Goal: Information Seeking & Learning: Learn about a topic

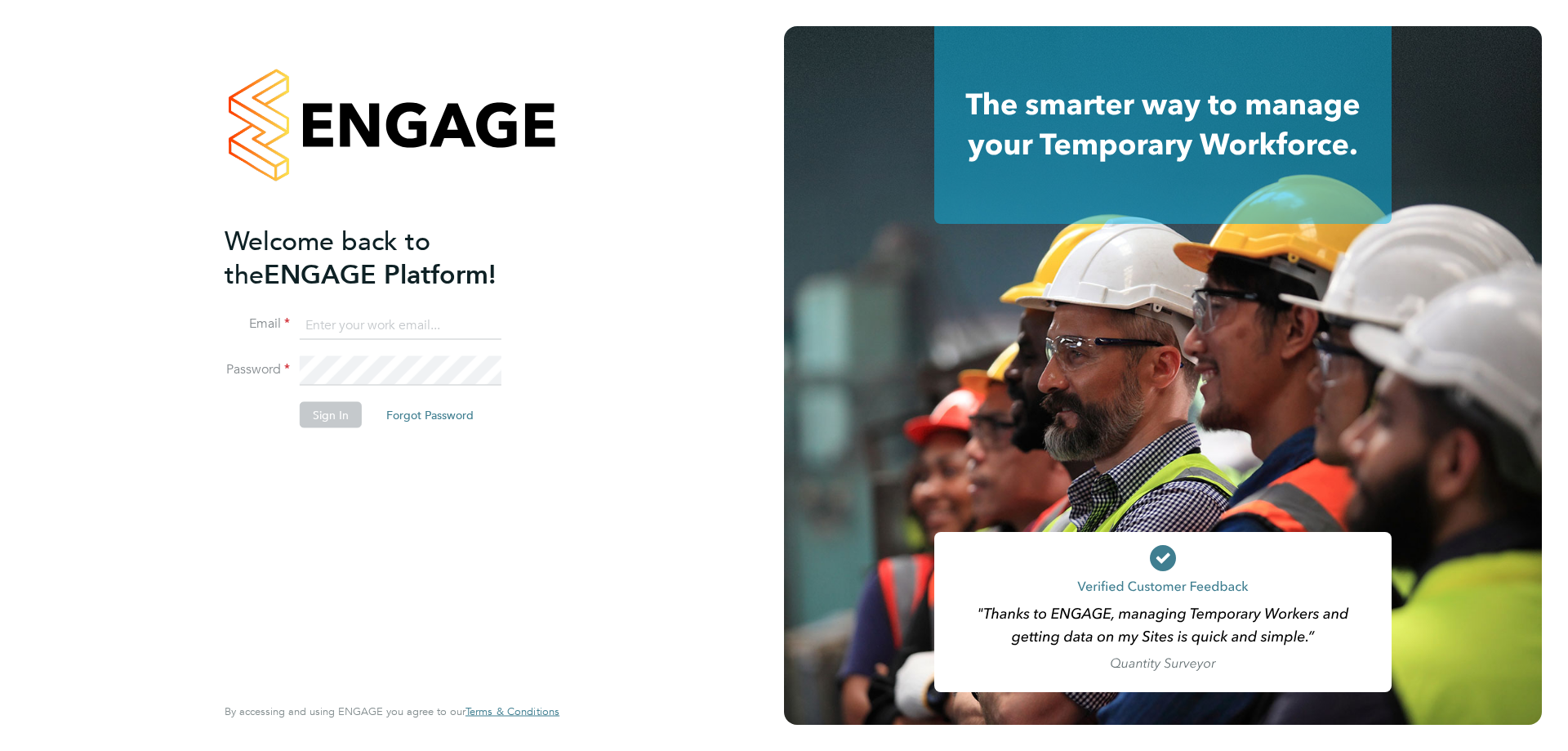
type input "karl.sandford@hmsworks.co.uk"
click at [320, 412] on button "Sign In" at bounding box center [331, 414] width 62 height 26
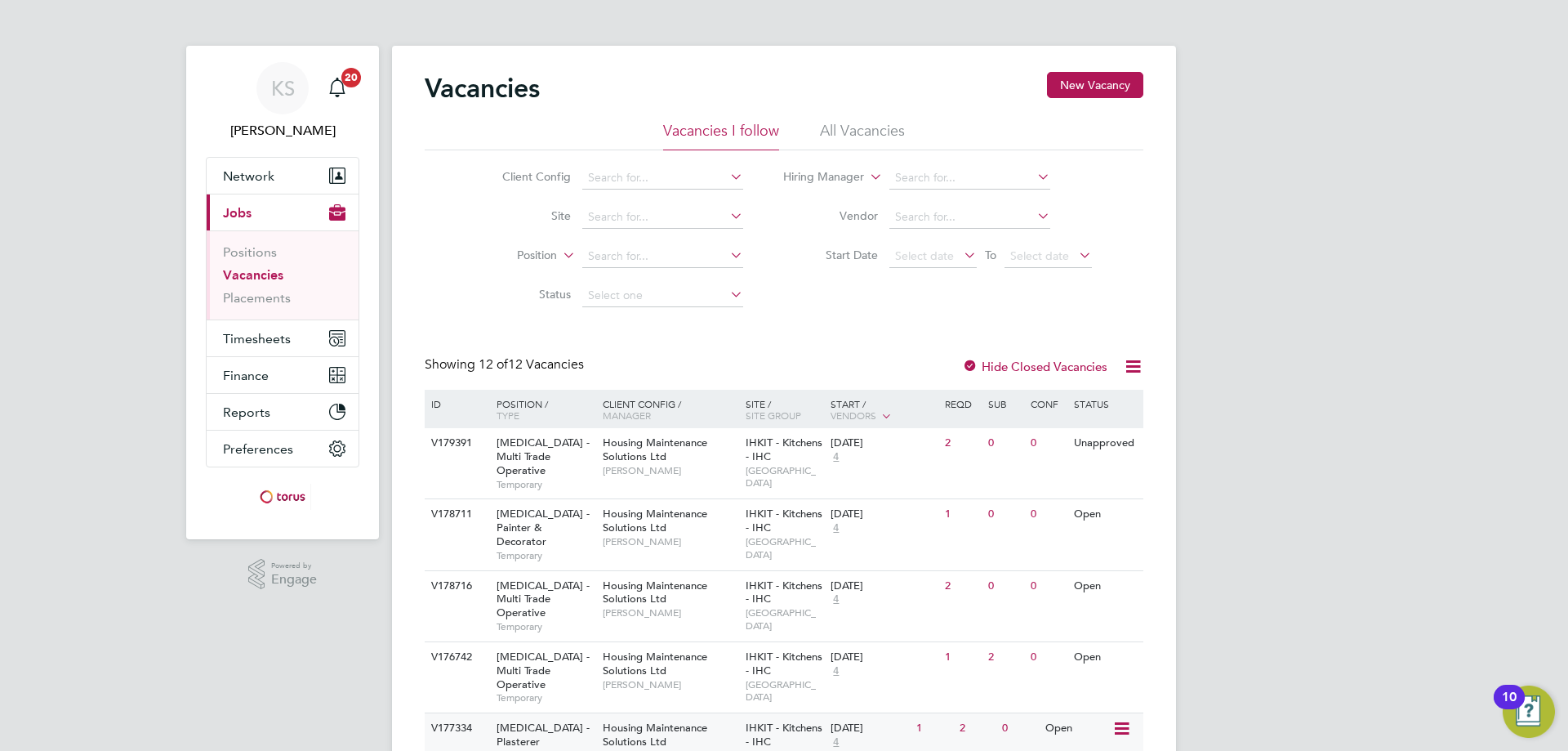
click at [545, 721] on span "HMS - Plasterer" at bounding box center [543, 734] width 93 height 28
click at [557, 642] on div "HMS - Multi Trade Operative Temporary" at bounding box center [541, 677] width 114 height 70
click at [526, 507] on span "HMS - Painter & Decorator" at bounding box center [543, 527] width 93 height 41
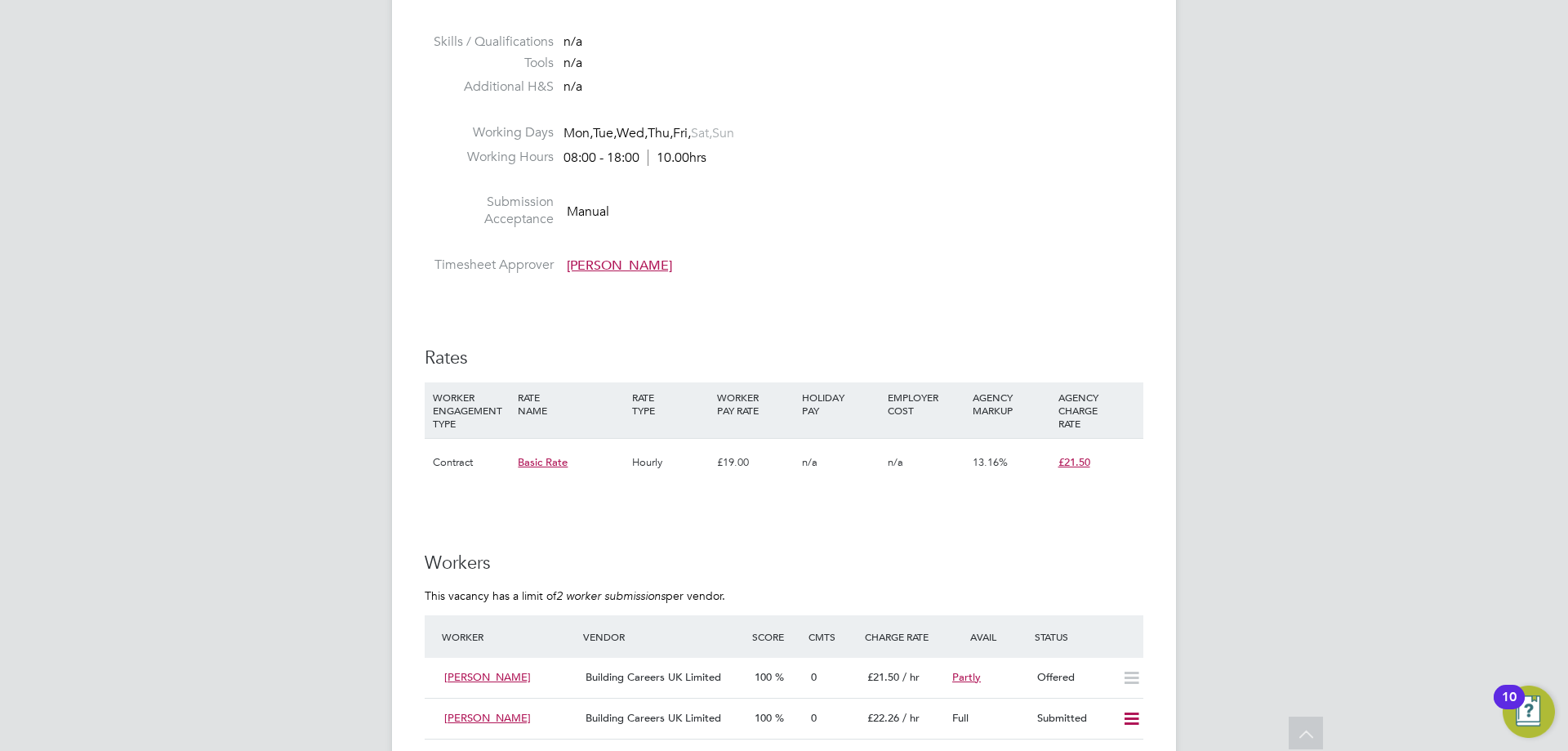
scroll to position [735, 0]
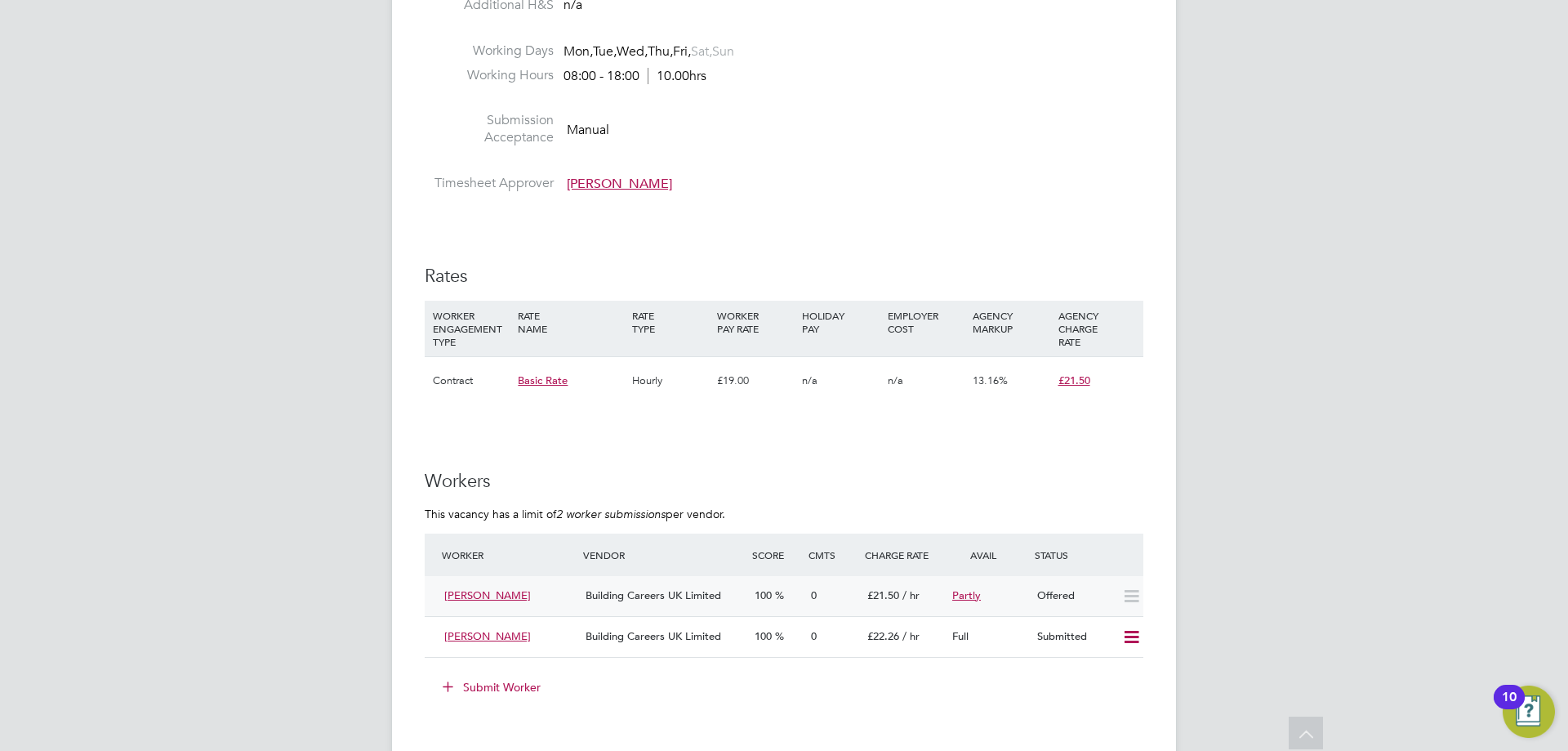
click at [1131, 598] on icon at bounding box center [1131, 597] width 20 height 13
click at [1137, 597] on icon at bounding box center [1131, 597] width 20 height 13
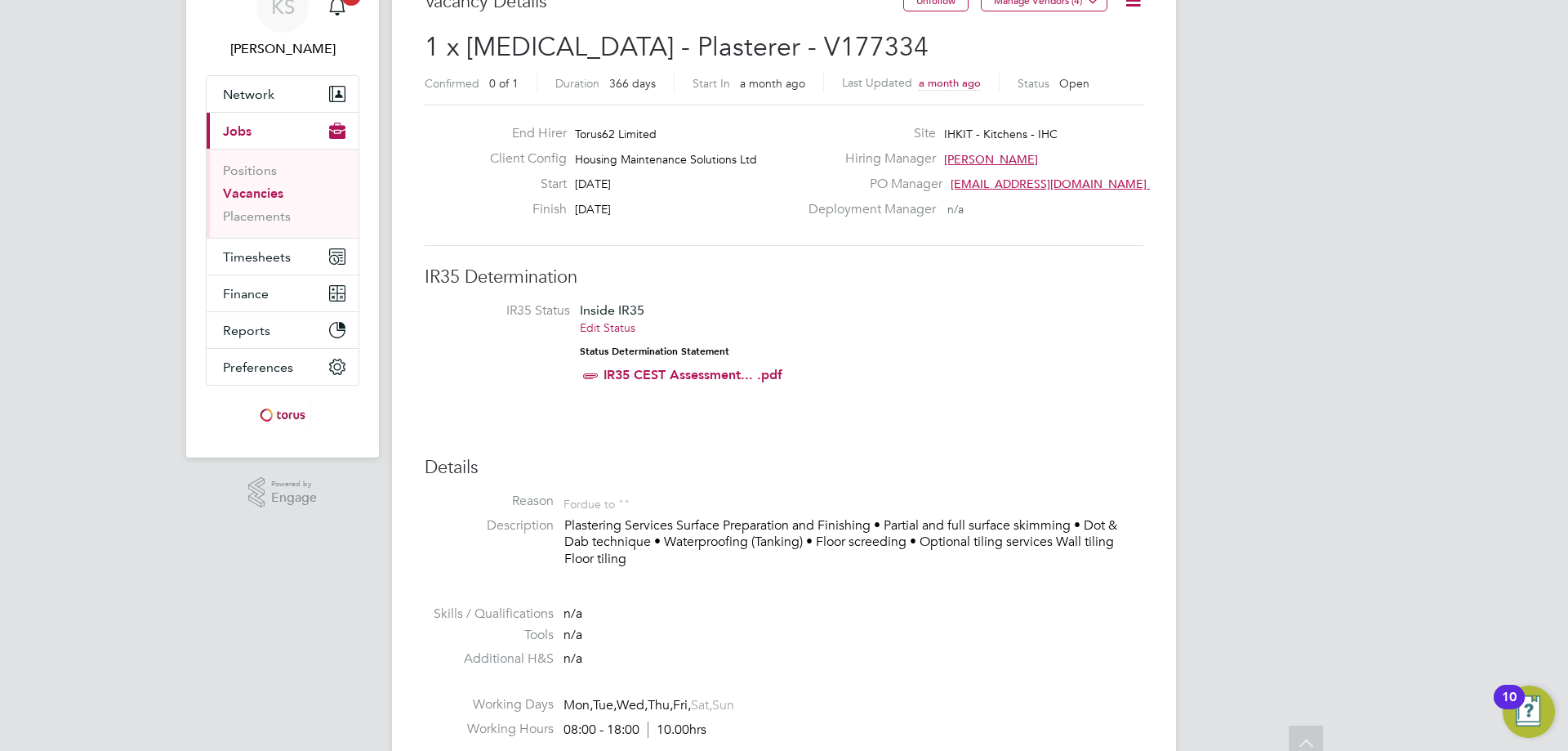
scroll to position [0, 0]
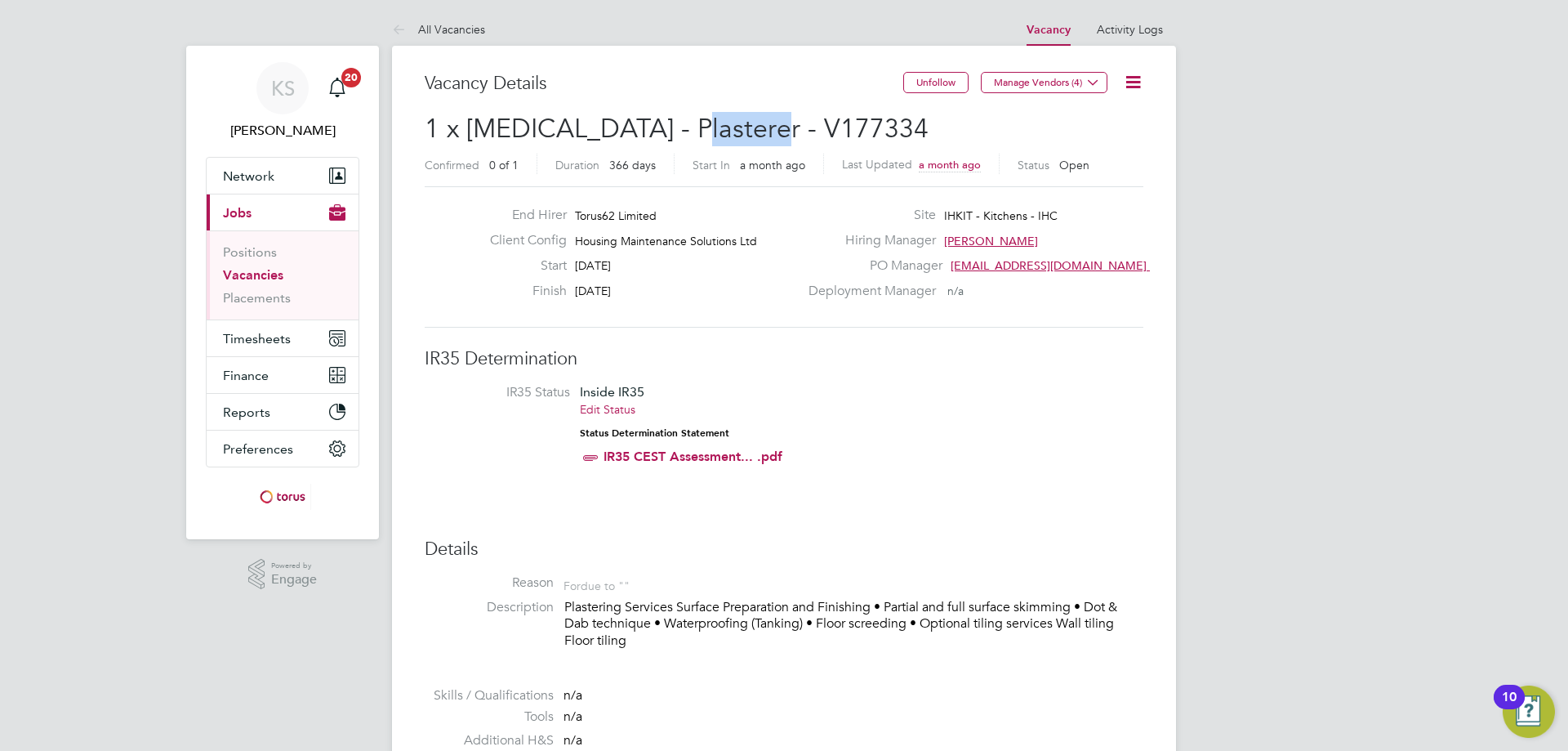
drag, startPoint x: 672, startPoint y: 124, endPoint x: 775, endPoint y: 132, distance: 103.3
click at [775, 132] on h2 "1 x HMS - Plasterer - V177334 Confirmed 0 of 1 Duration 366 days Start In a mon…" at bounding box center [784, 146] width 719 height 69
copy span "V177334"
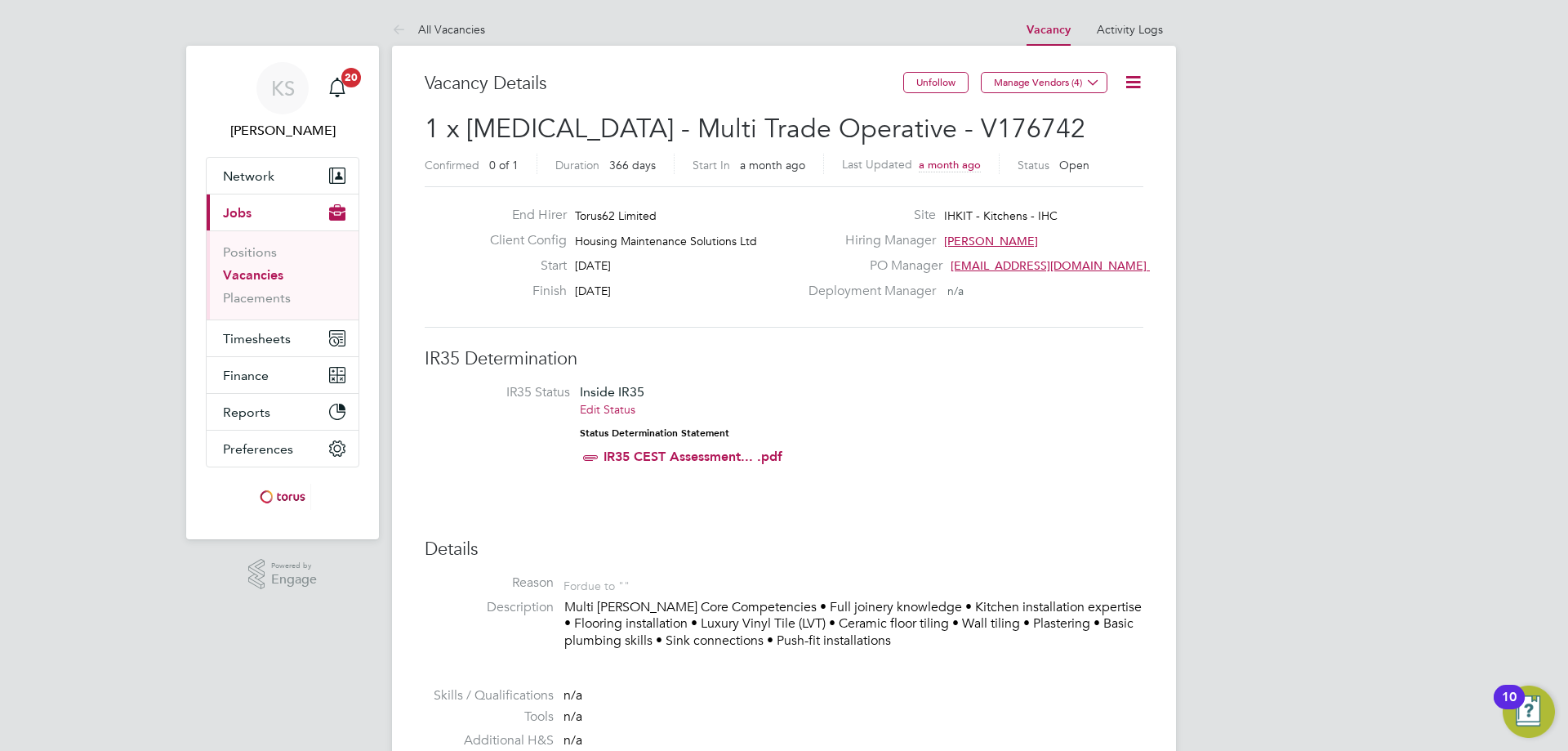
click at [828, 128] on span "1 x HMS - Multi Trade Operative - V176742" at bounding box center [755, 129] width 661 height 32
drag, startPoint x: 825, startPoint y: 124, endPoint x: 938, endPoint y: 134, distance: 113.4
click at [938, 134] on h2 "1 x HMS - Multi Trade Operative - V176742 Confirmed 0 of 1 Duration 366 days St…" at bounding box center [784, 146] width 719 height 69
copy span "V176742"
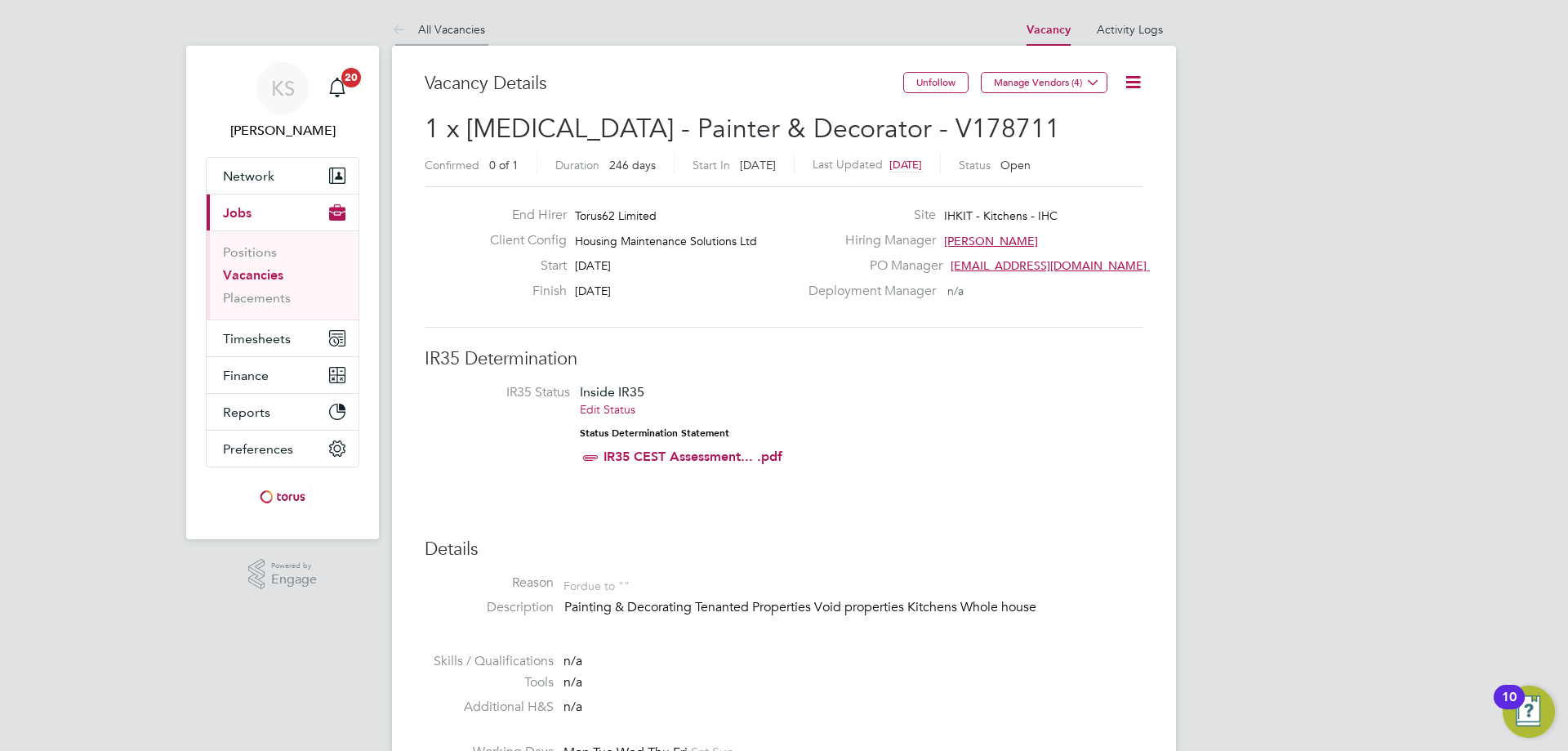
click at [459, 33] on link "All Vacancies" at bounding box center [439, 29] width 93 height 14
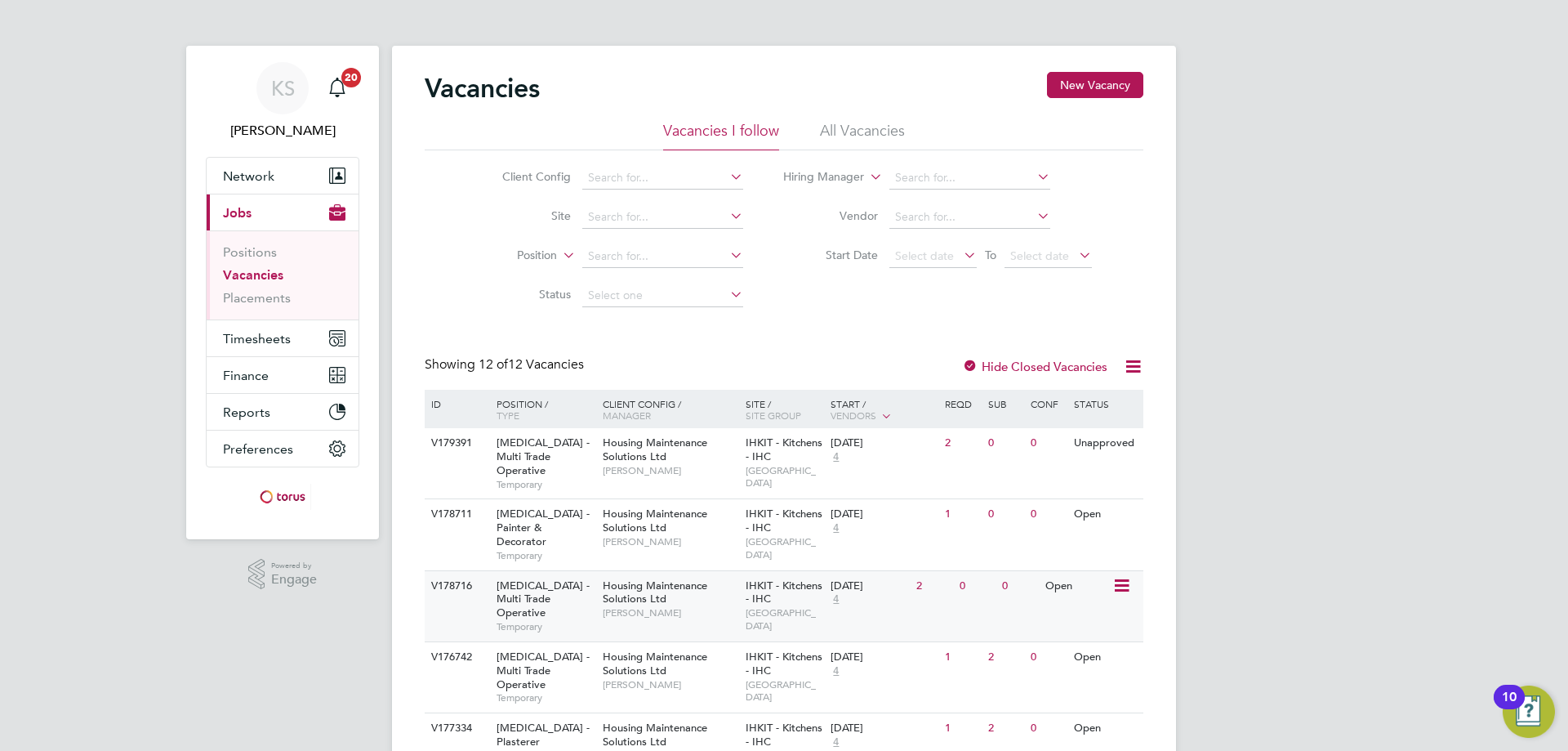
scroll to position [82, 0]
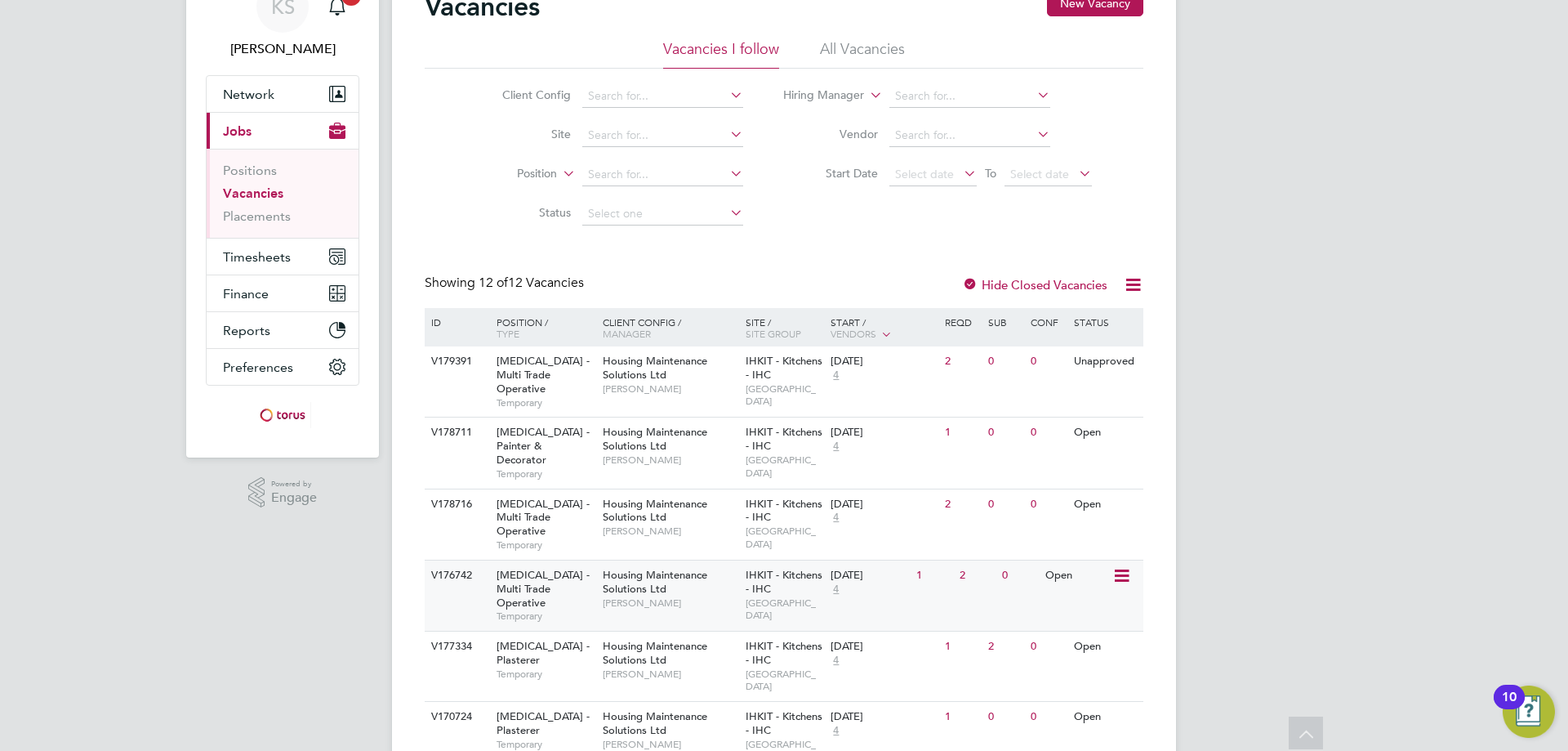
click at [560, 567] on span "HMS - Multi Trade Operative" at bounding box center [543, 588] width 93 height 41
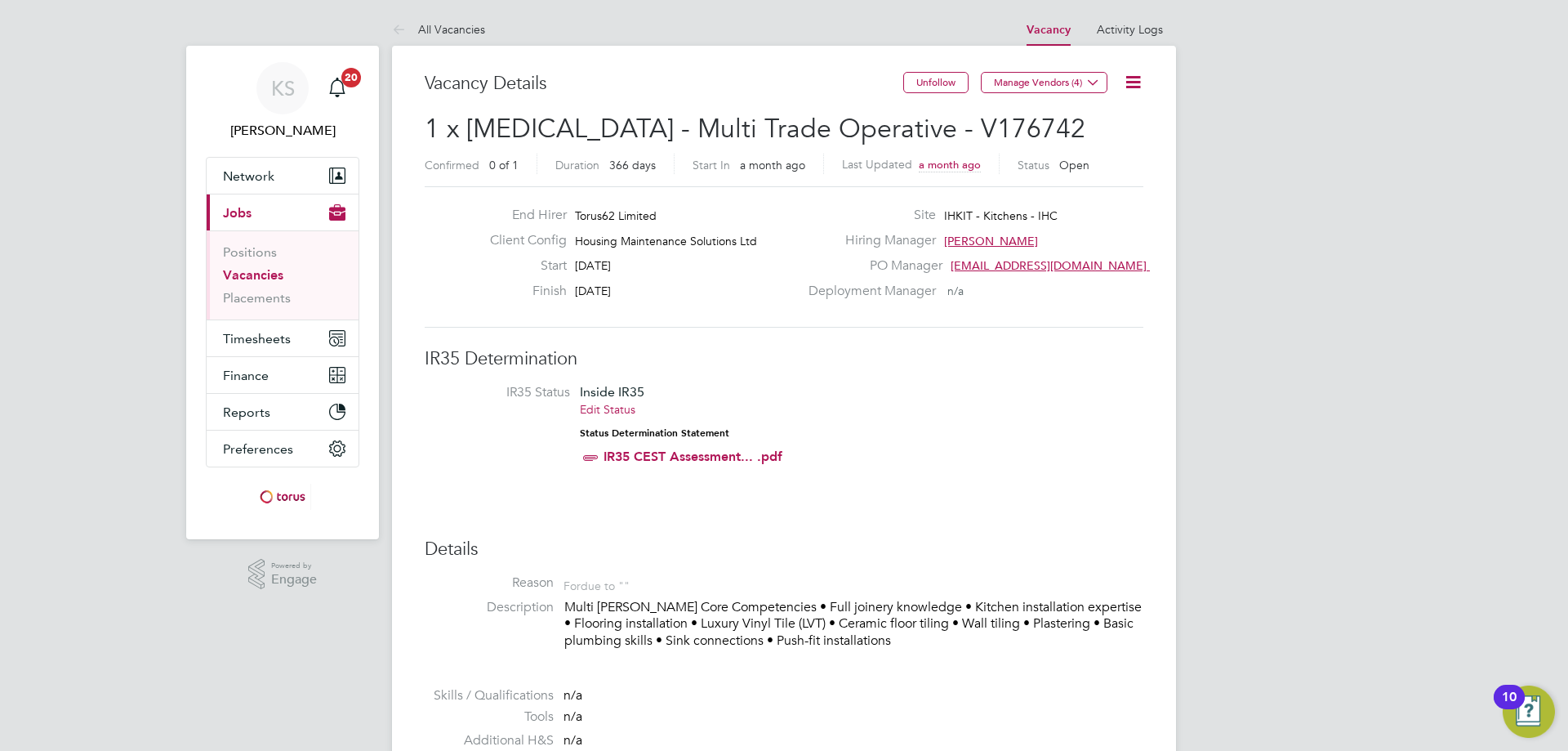
click at [462, 27] on link "All Vacancies" at bounding box center [439, 29] width 93 height 14
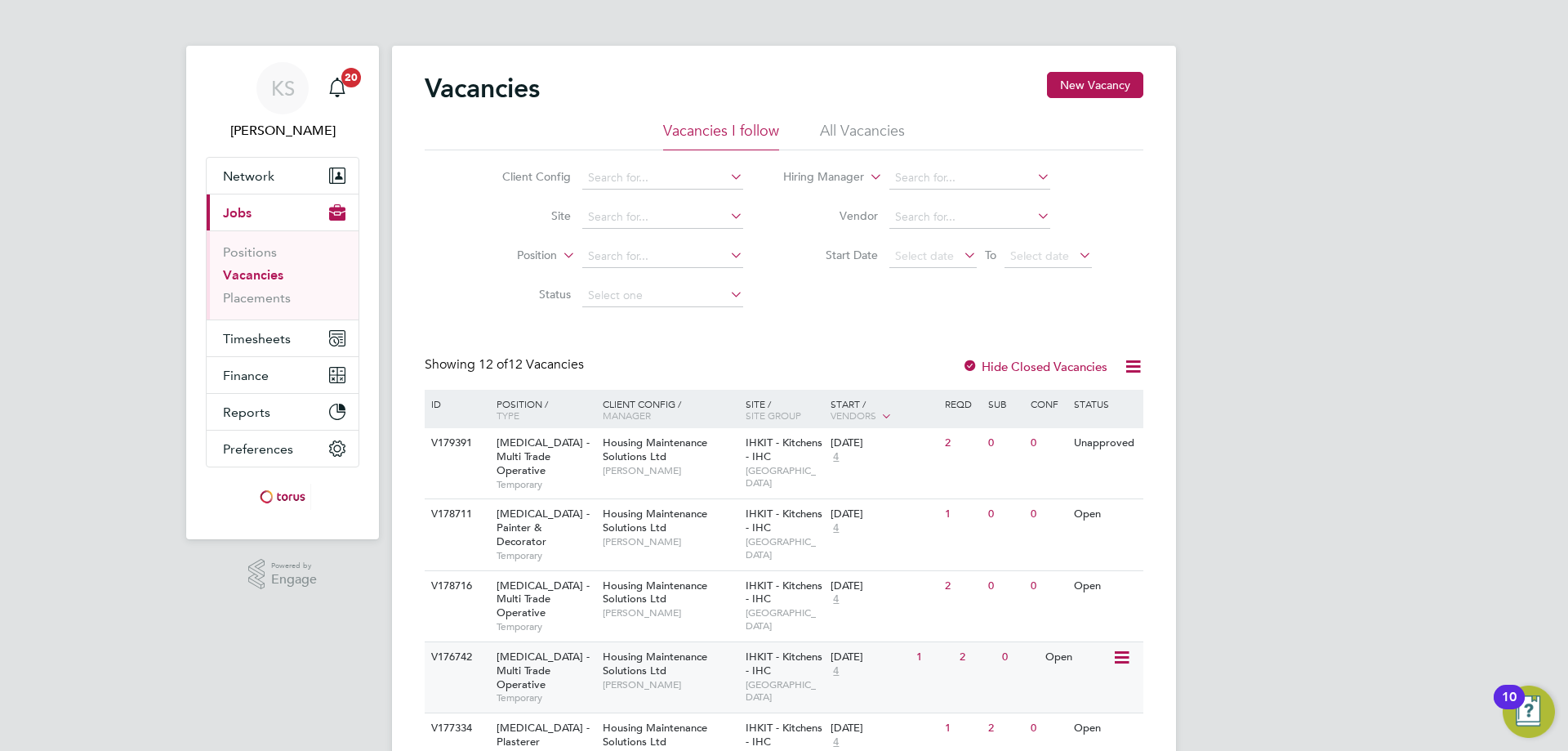
scroll to position [82, 0]
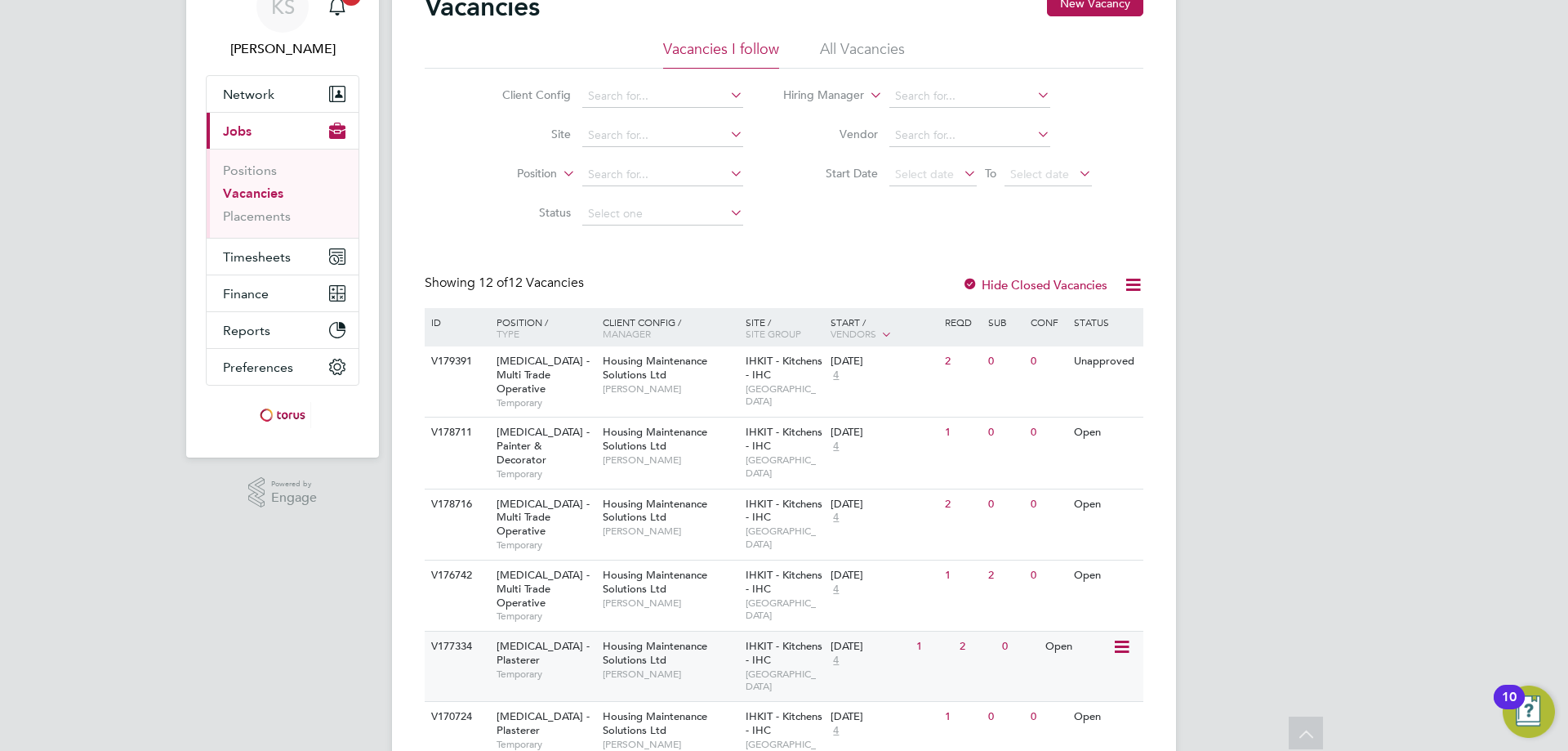
click at [541, 639] on span "HMS - Plasterer" at bounding box center [543, 652] width 93 height 28
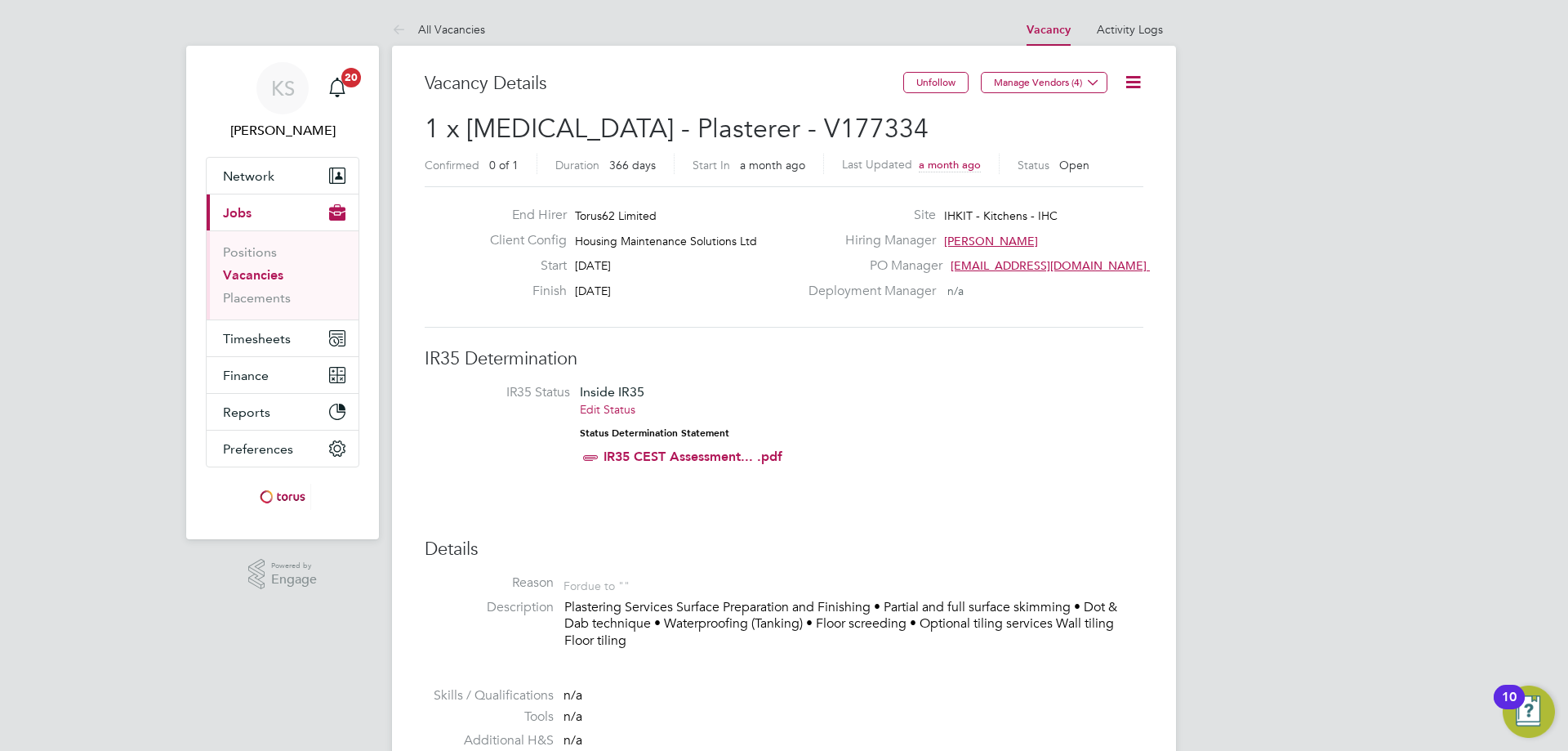
click at [468, 29] on link "All Vacancies" at bounding box center [439, 29] width 93 height 14
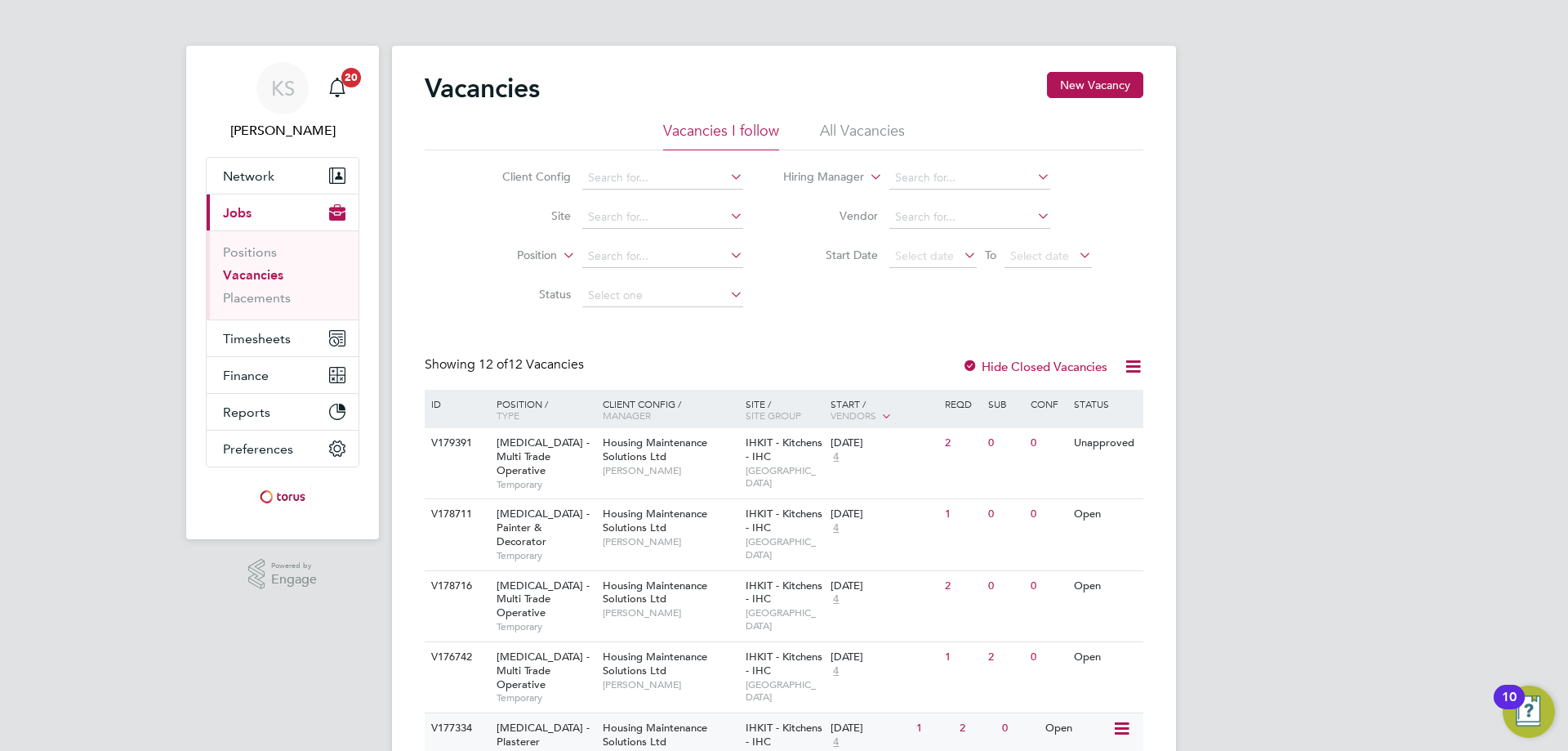
scroll to position [82, 0]
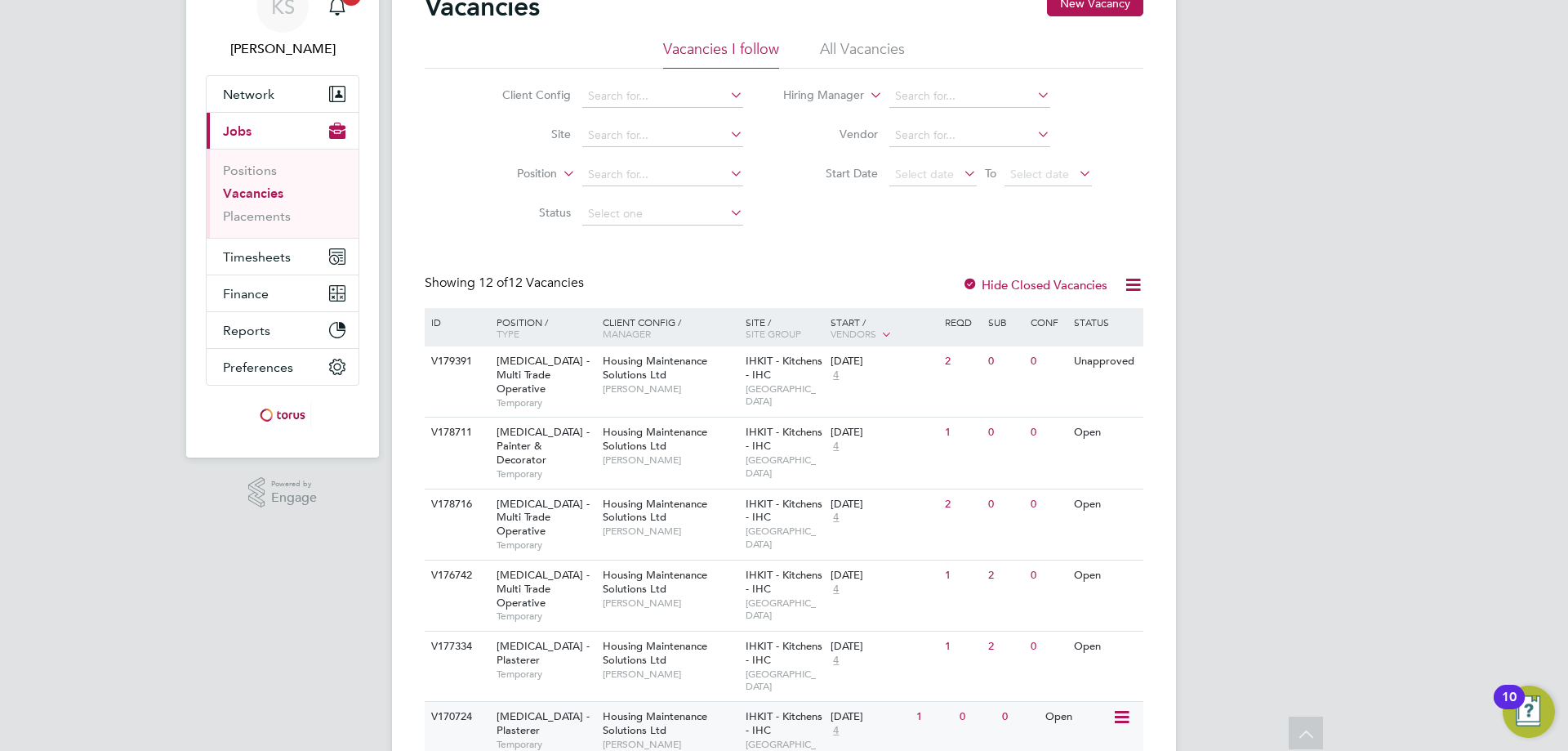
click at [523, 709] on span "HMS - Plasterer" at bounding box center [543, 722] width 93 height 28
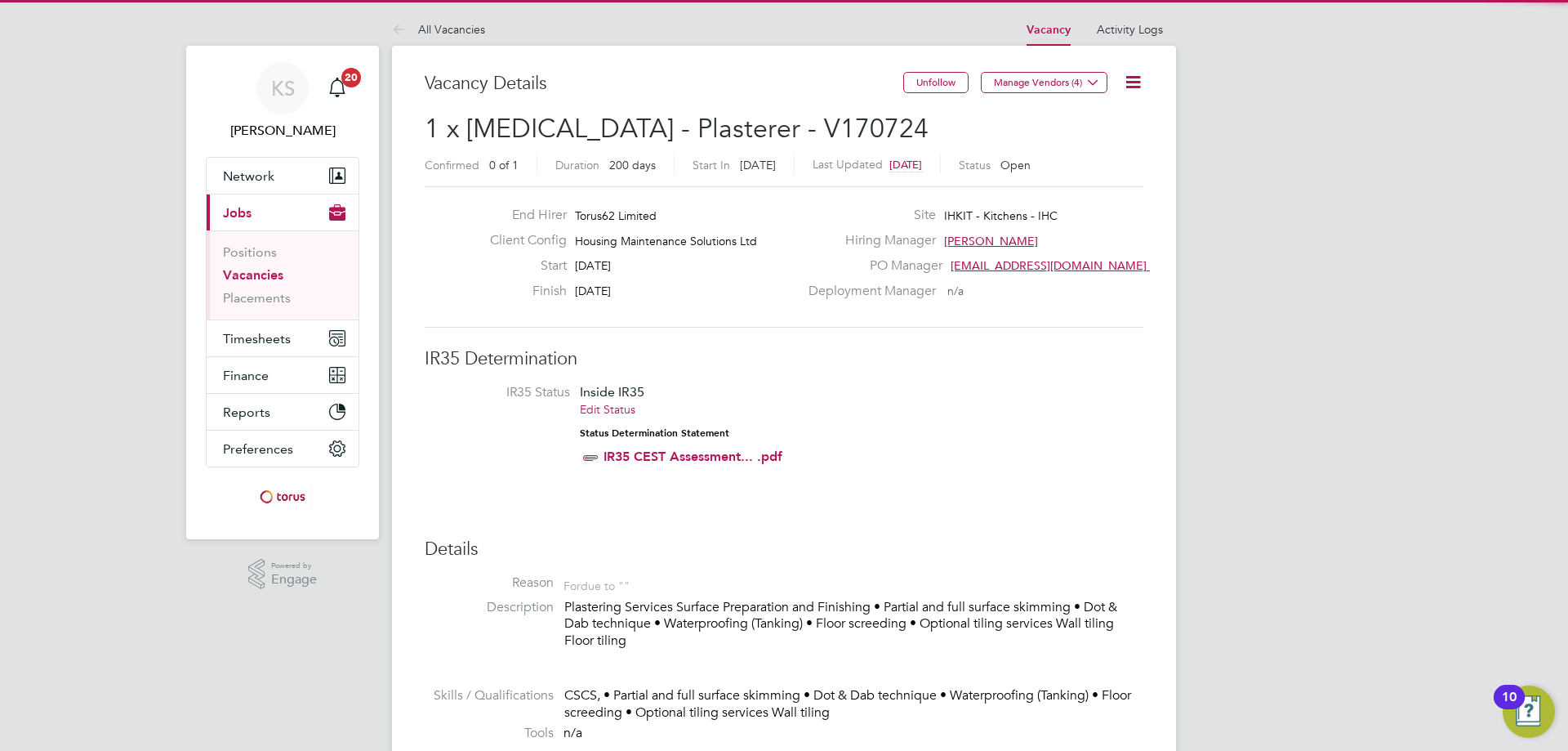
click at [821, 114] on h2 "1 x [MEDICAL_DATA] - Plasterer - V170724 Confirmed 0 of 1 Duration 200 days Sta…" at bounding box center [784, 146] width 719 height 69
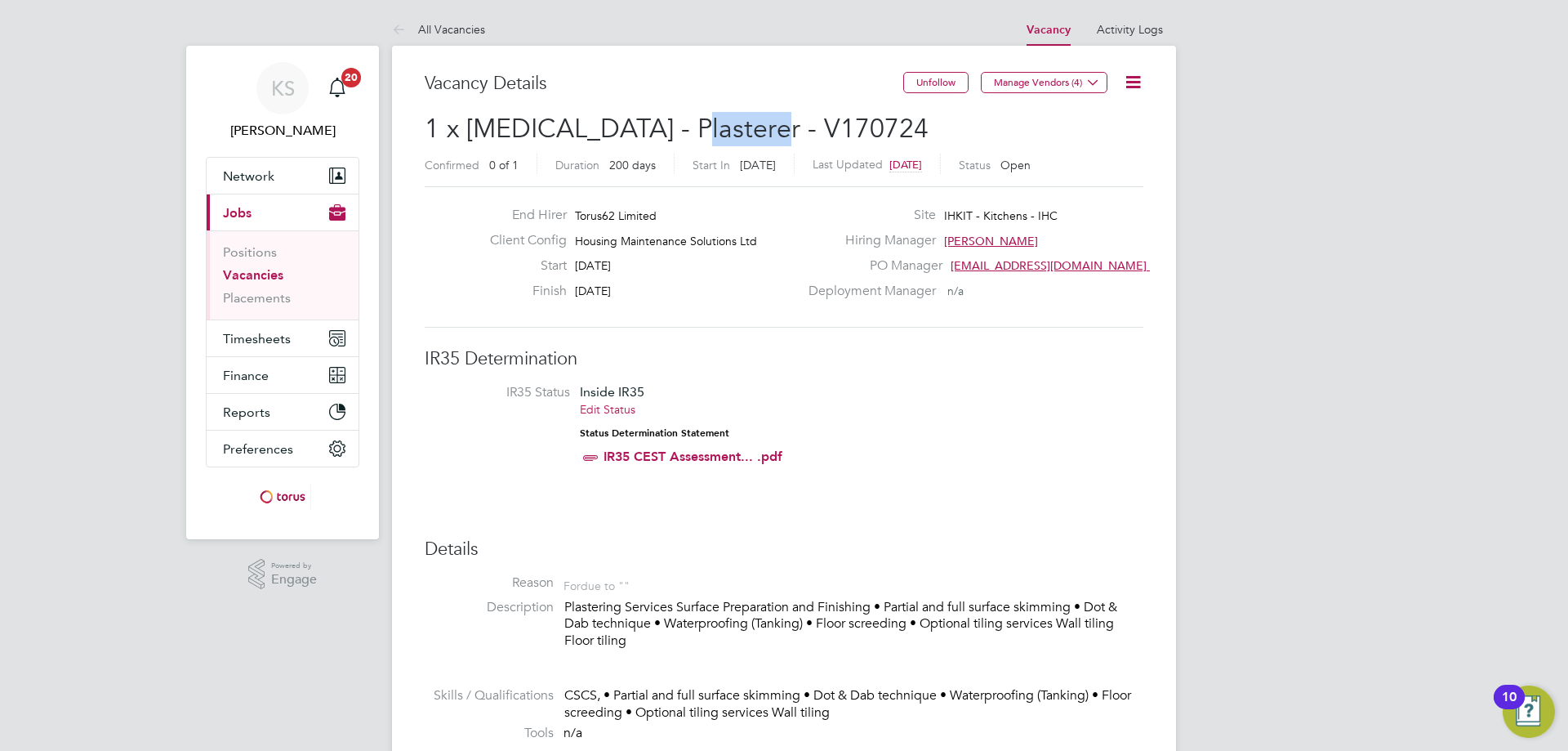
drag, startPoint x: 757, startPoint y: 124, endPoint x: 667, endPoint y: 130, distance: 90.2
click at [667, 130] on h2 "1 x [MEDICAL_DATA] - Plasterer - V170724 Confirmed 0 of 1 Duration 200 days Sta…" at bounding box center [784, 146] width 719 height 69
copy span "V170724"
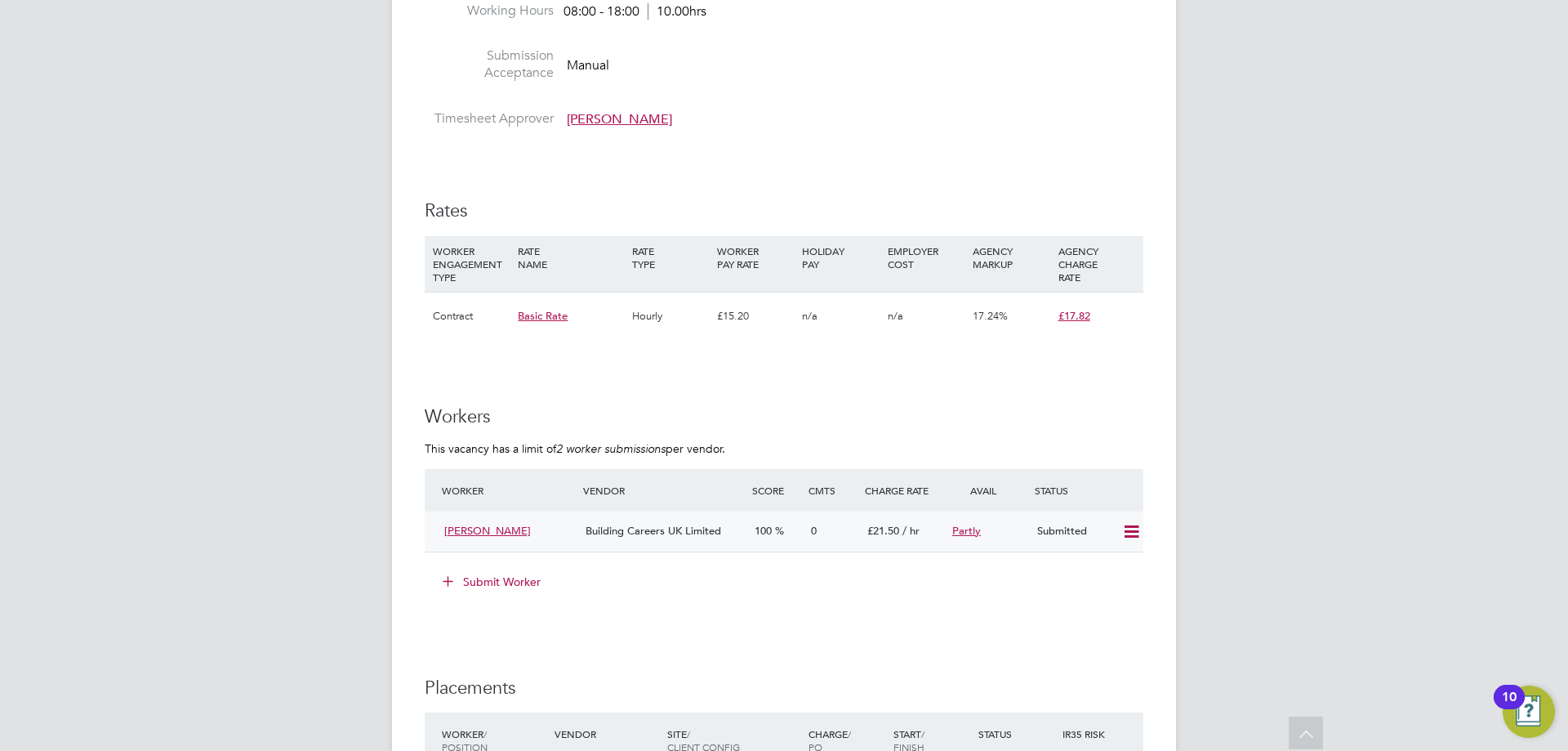
click at [1125, 530] on icon at bounding box center [1131, 532] width 20 height 13
click at [1098, 564] on li "Offer" at bounding box center [1110, 566] width 57 height 23
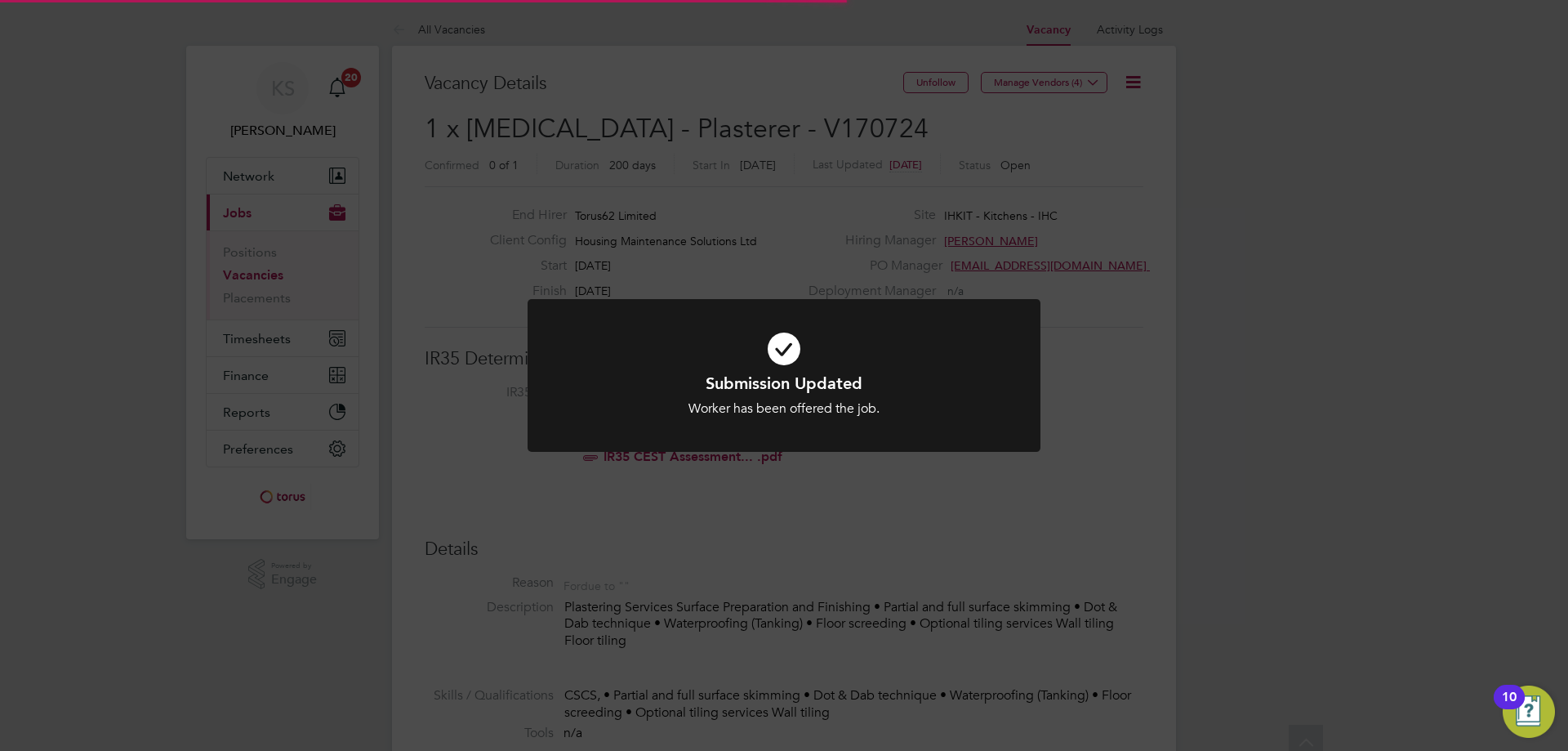
scroll to position [48, 114]
click at [908, 184] on div "Submission Updated Worker has been offered the job. Cancel Okay" at bounding box center [784, 376] width 1568 height 751
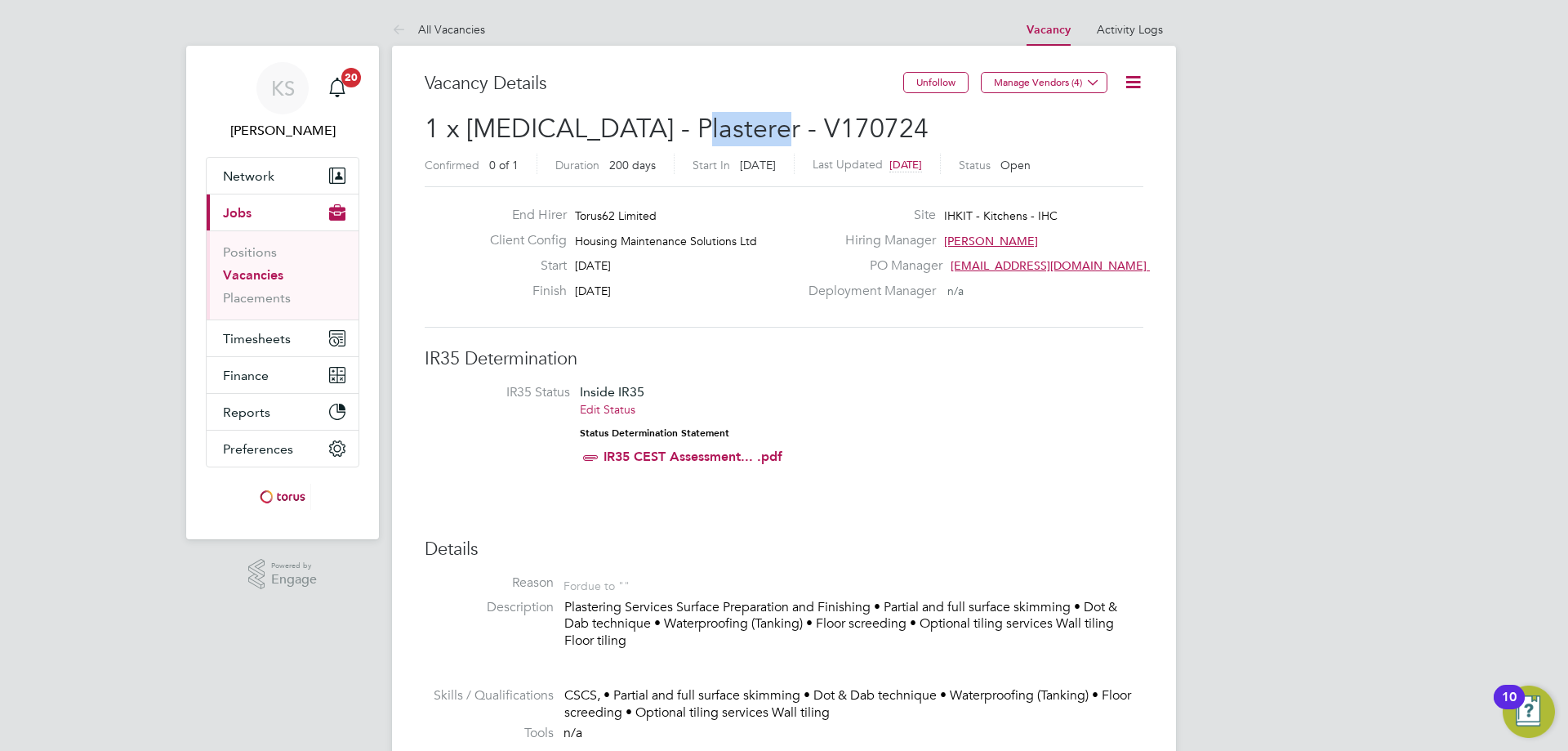
drag, startPoint x: 671, startPoint y: 124, endPoint x: 788, endPoint y: 132, distance: 117.3
click at [788, 132] on h2 "1 x [MEDICAL_DATA] - Plasterer - V170724 Confirmed 0 of 1 Duration 200 days Sta…" at bounding box center [784, 146] width 719 height 69
copy span "V170724"
